Goal: Task Accomplishment & Management: Complete application form

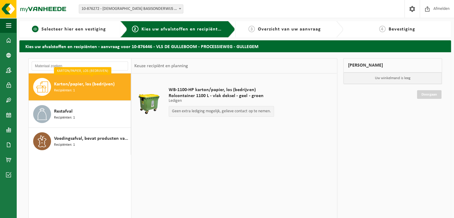
click at [75, 28] on span "Selecteer hier een vestiging" at bounding box center [73, 29] width 64 height 5
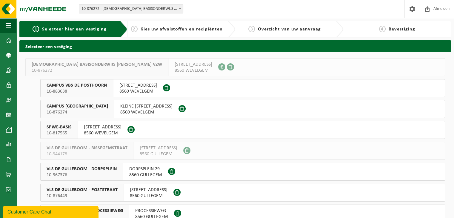
scroll to position [29, 0]
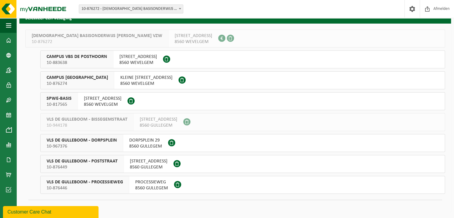
click at [95, 163] on span "VLS DE GULLEBOOM - POSTSTRAAT" at bounding box center [82, 161] width 71 height 6
